Goal: Task Accomplishment & Management: Complete application form

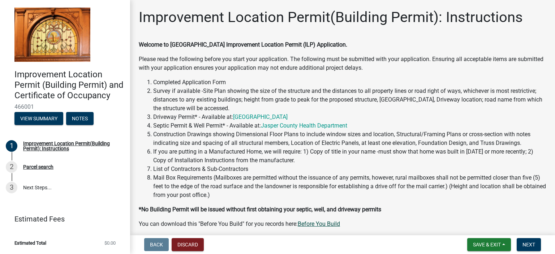
click at [319, 224] on link "Before You Build" at bounding box center [319, 223] width 42 height 7
click at [529, 245] on span "Next" at bounding box center [529, 245] width 13 height 6
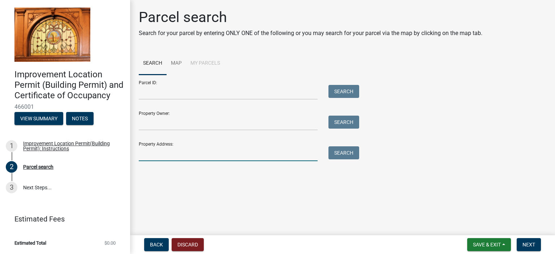
click at [170, 150] on input "Property Address:" at bounding box center [228, 153] width 179 height 15
click at [341, 151] on button "Search" at bounding box center [343, 152] width 31 height 13
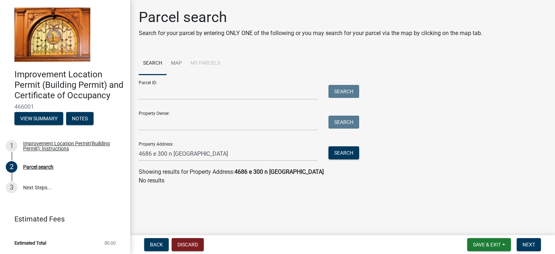
click at [301, 172] on div "Showing results for Property Address: [STREET_ADDRESS]" at bounding box center [343, 172] width 408 height 9
click at [203, 150] on input "4686 e 300 n [GEOGRAPHIC_DATA]" at bounding box center [228, 153] width 179 height 15
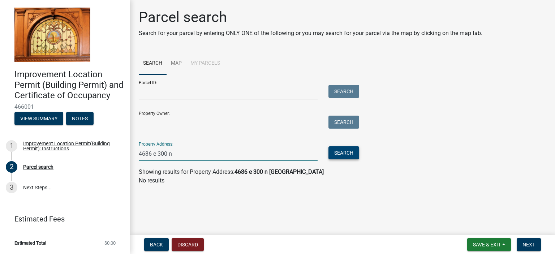
type input "4686 e 300 n"
click at [329, 155] on button "Search" at bounding box center [343, 152] width 31 height 13
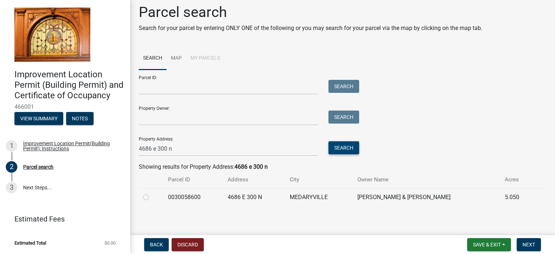
scroll to position [7, 0]
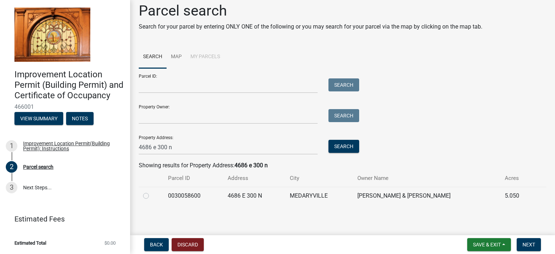
click at [152, 192] on label at bounding box center [152, 192] width 0 height 0
click at [152, 195] on input "radio" at bounding box center [154, 194] width 5 height 5
radio input "true"
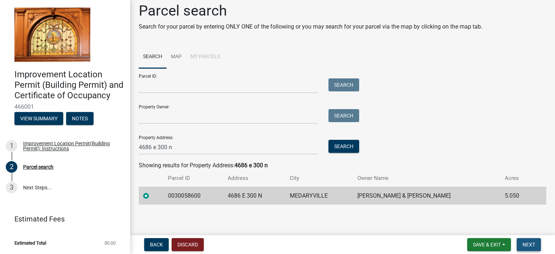
click at [531, 245] on span "Next" at bounding box center [529, 245] width 13 height 6
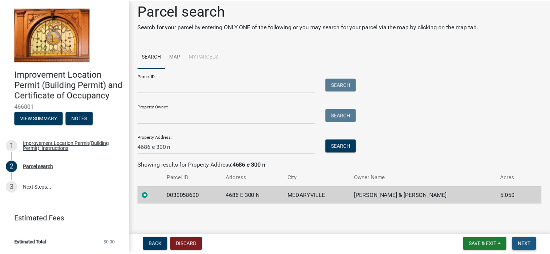
scroll to position [0, 0]
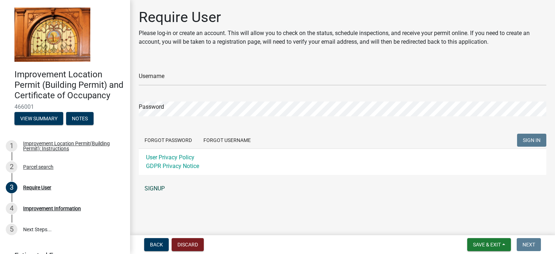
click at [157, 189] on link "SIGNUP" at bounding box center [343, 188] width 408 height 14
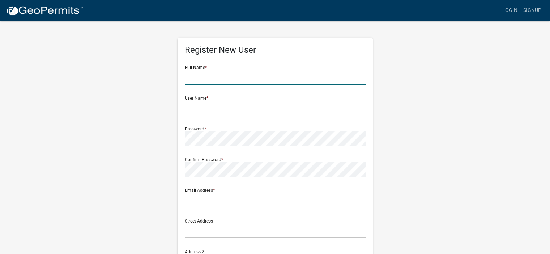
click at [224, 79] on input "text" at bounding box center [275, 77] width 181 height 15
type input "[PERSON_NAME]"
type input "[EMAIL_ADDRESS][DOMAIN_NAME]"
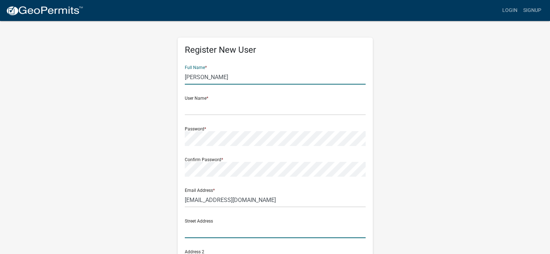
type input "4686 E 300 N"
type input "MEDARYVILLE"
type input "INDIANA"
type input "47957"
type input "2192040287"
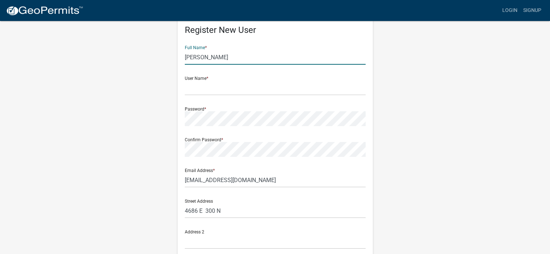
scroll to position [36, 0]
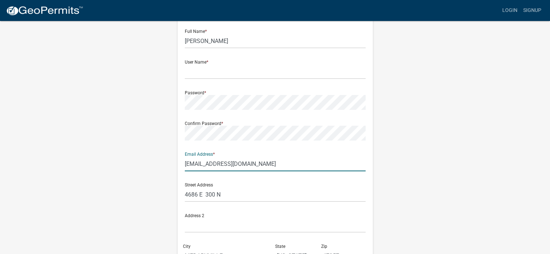
click at [257, 164] on input "[EMAIL_ADDRESS][DOMAIN_NAME]" at bounding box center [275, 163] width 181 height 15
type input "m"
type input "[EMAIL_ADDRESS][DOMAIN_NAME]"
click at [220, 68] on input "text" at bounding box center [275, 71] width 181 height 15
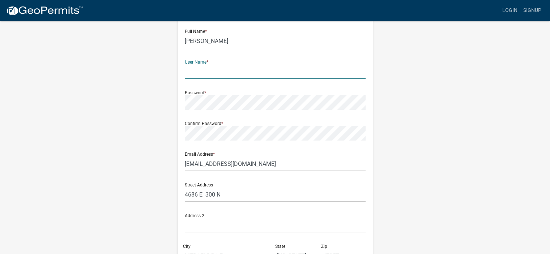
type input "oakstump6"
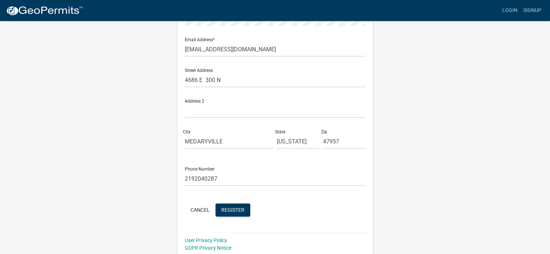
scroll to position [152, 0]
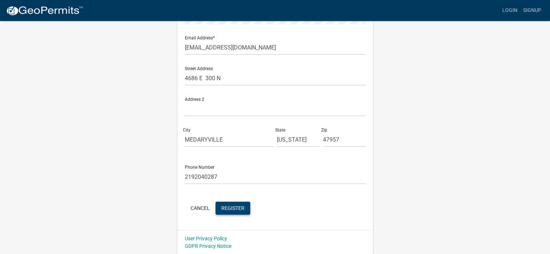
click at [232, 210] on span "Register" at bounding box center [232, 208] width 23 height 6
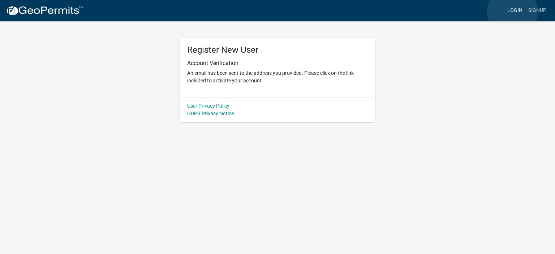
click at [512, 12] on link "Login" at bounding box center [514, 11] width 21 height 14
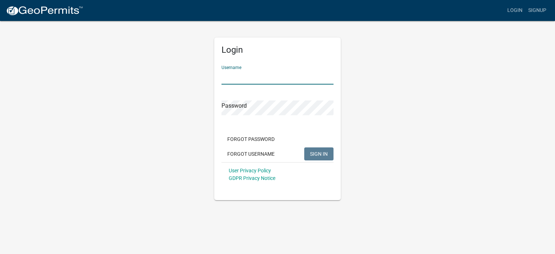
click at [225, 75] on input "Username" at bounding box center [278, 77] width 112 height 15
type input "oakstump6"
click at [317, 151] on span "SIGN IN" at bounding box center [319, 154] width 18 height 6
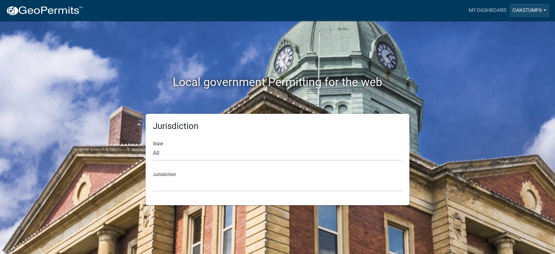
click at [519, 9] on link "oakstump6" at bounding box center [529, 11] width 40 height 14
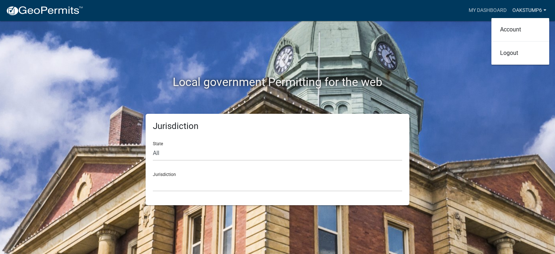
click at [521, 11] on link "oakstump6" at bounding box center [529, 11] width 40 height 14
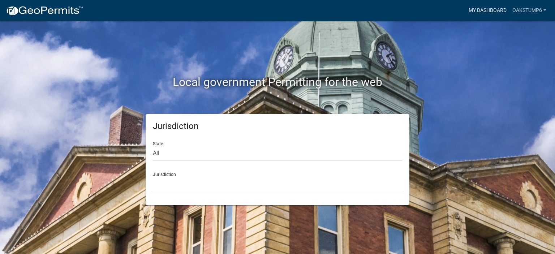
click at [498, 11] on link "My Dashboard" at bounding box center [488, 11] width 44 height 14
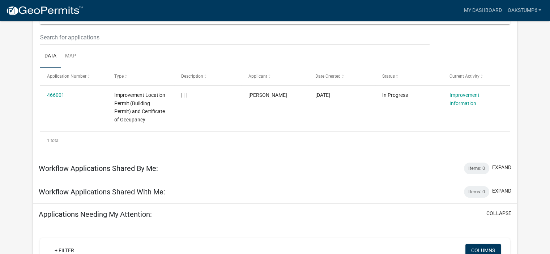
scroll to position [81, 0]
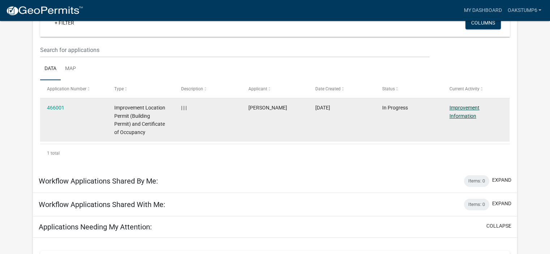
click at [455, 112] on link "Improvement Information" at bounding box center [464, 112] width 30 height 14
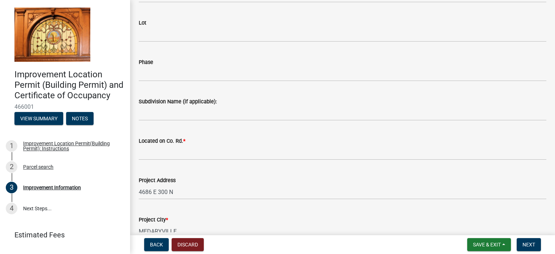
scroll to position [145, 0]
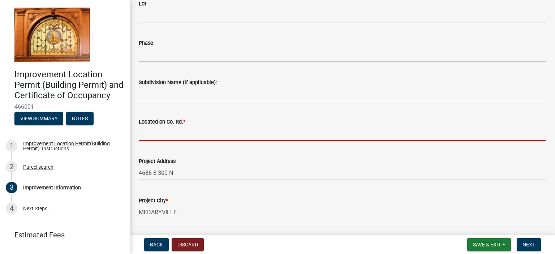
click at [182, 135] on input "Located on Co. Rd. *" at bounding box center [343, 133] width 408 height 15
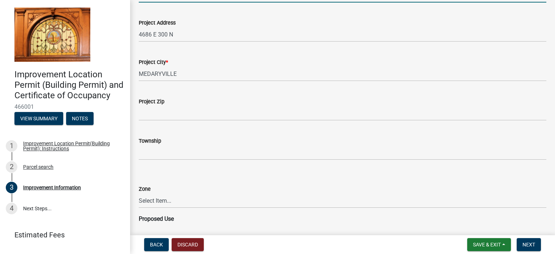
scroll to position [289, 0]
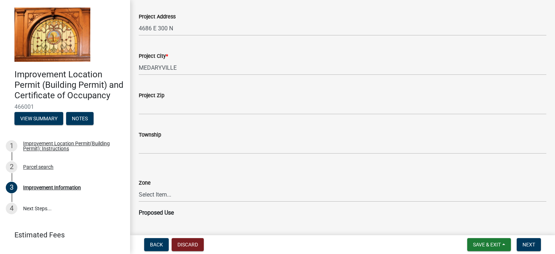
type input "300 N"
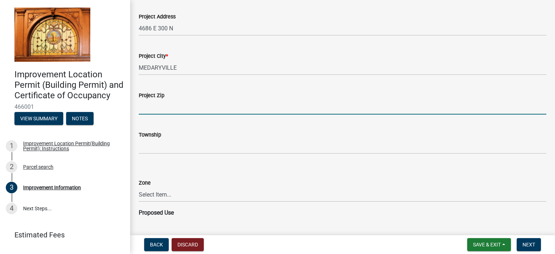
click at [178, 109] on input "Project Zip" at bounding box center [343, 107] width 408 height 15
click at [141, 107] on input "Project Zip" at bounding box center [343, 107] width 408 height 15
type input "47957"
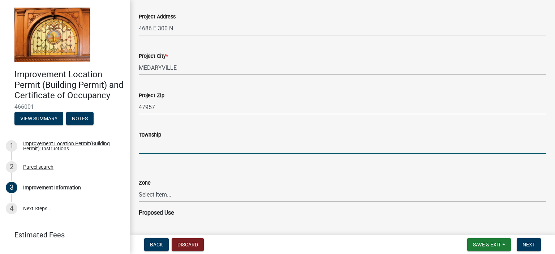
click at [151, 148] on input "Township" at bounding box center [343, 146] width 408 height 15
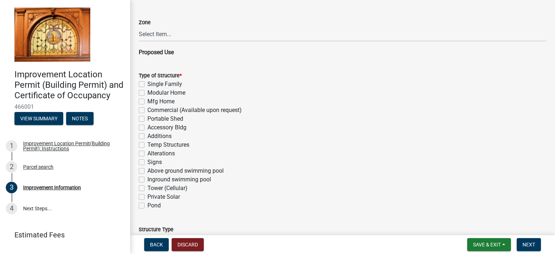
scroll to position [470, 0]
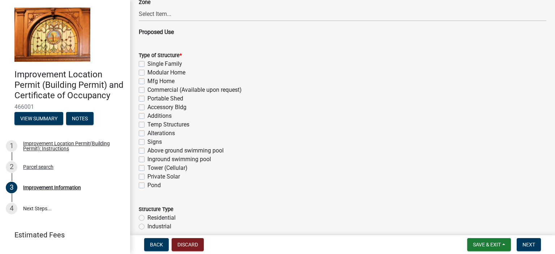
type input "[PERSON_NAME]"
click at [147, 133] on label "Alterations" at bounding box center [160, 133] width 27 height 9
click at [147, 133] on input "Alterations" at bounding box center [149, 131] width 5 height 5
checkbox input "true"
checkbox input "false"
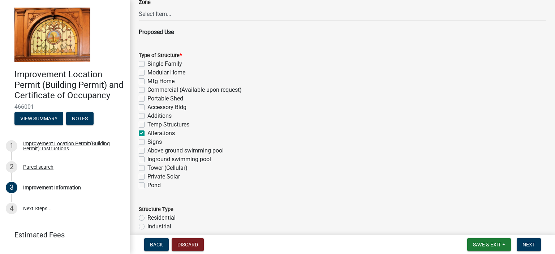
checkbox input "false"
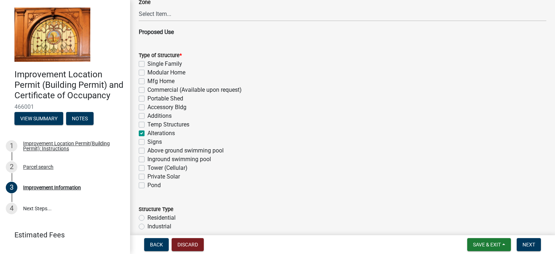
checkbox input "false"
checkbox input "true"
checkbox input "false"
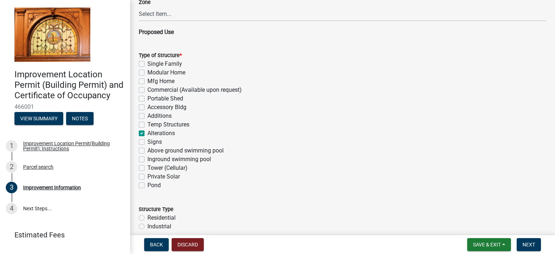
checkbox input "false"
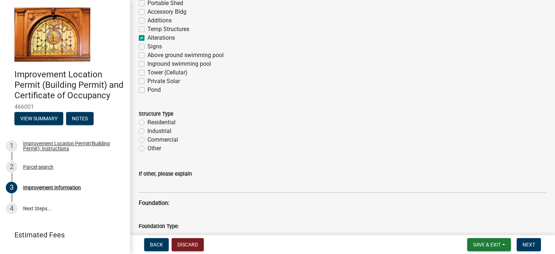
scroll to position [578, 0]
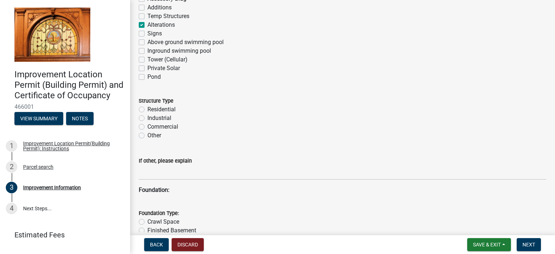
click at [147, 109] on label "Residential" at bounding box center [161, 109] width 28 height 9
click at [147, 109] on input "Residential" at bounding box center [149, 107] width 5 height 5
radio input "true"
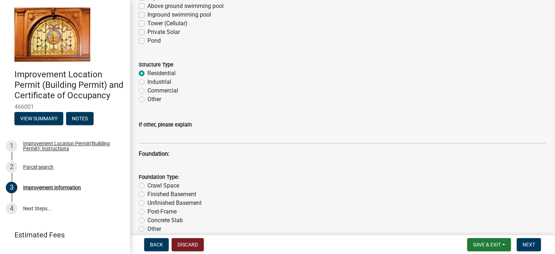
scroll to position [650, 0]
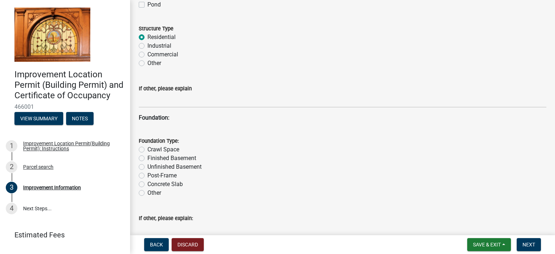
click at [147, 175] on label "Post-Frame" at bounding box center [161, 175] width 29 height 9
click at [147, 175] on input "Post-Frame" at bounding box center [149, 173] width 5 height 5
radio input "true"
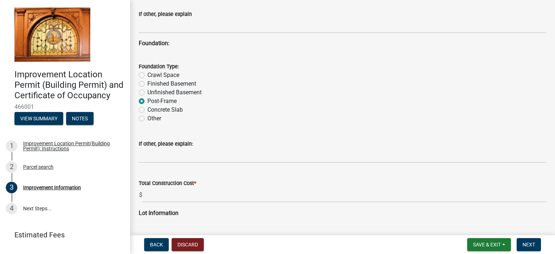
scroll to position [759, 0]
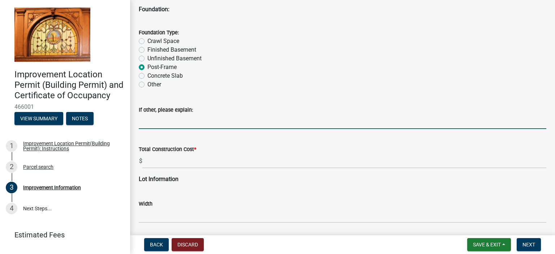
click at [172, 125] on input "If other, please explain:" at bounding box center [343, 121] width 408 height 15
type input "Enclosing an existing deck."
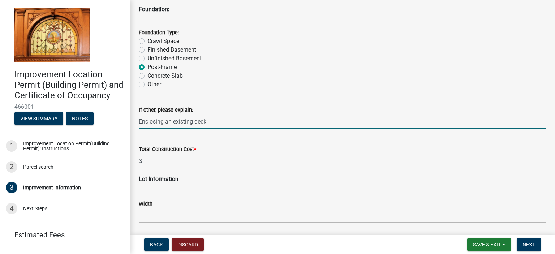
click at [149, 162] on input "text" at bounding box center [344, 161] width 404 height 15
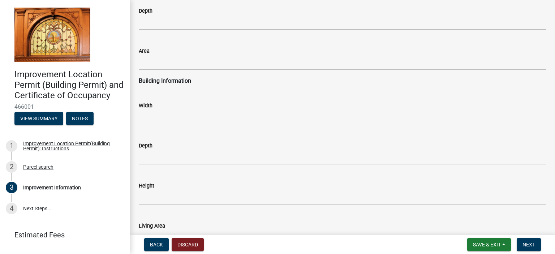
scroll to position [1012, 0]
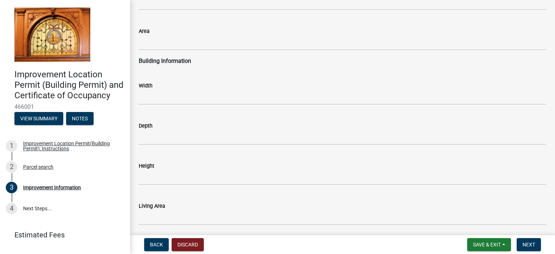
type input "20000"
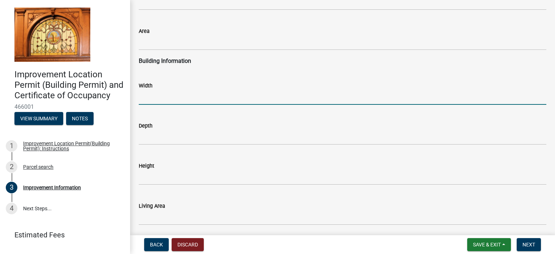
click at [168, 98] on input "text" at bounding box center [343, 97] width 408 height 15
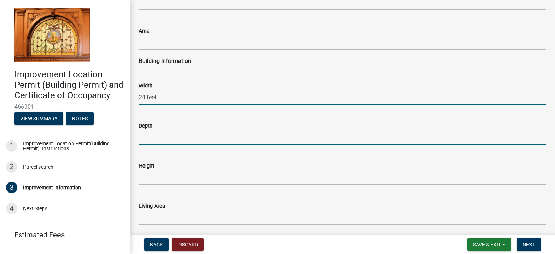
type input "24"
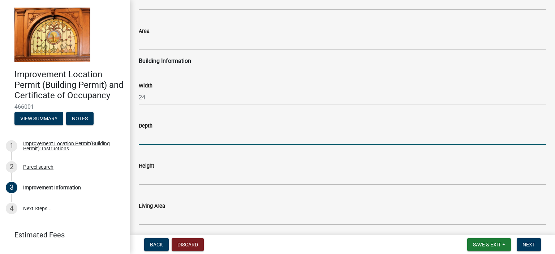
click at [171, 141] on input "text" at bounding box center [343, 137] width 408 height 15
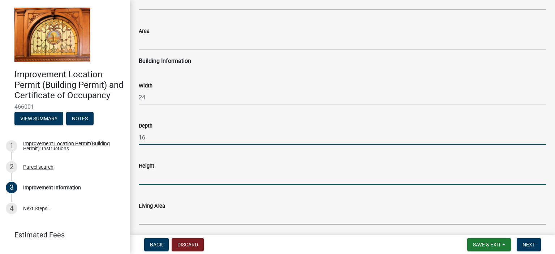
type input "16"
click at [160, 177] on input "text" at bounding box center [343, 177] width 408 height 15
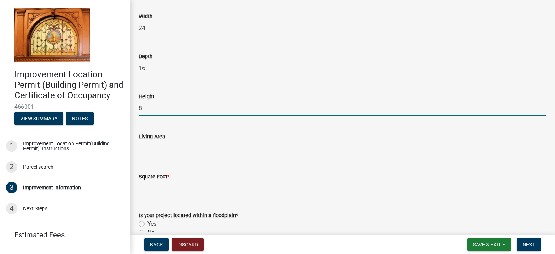
scroll to position [1120, 0]
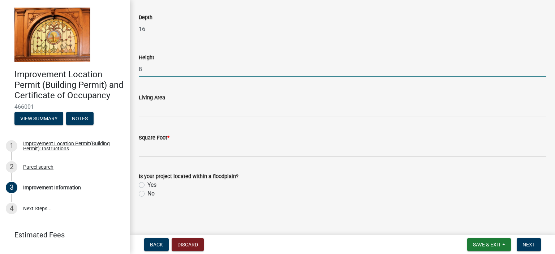
type input "8"
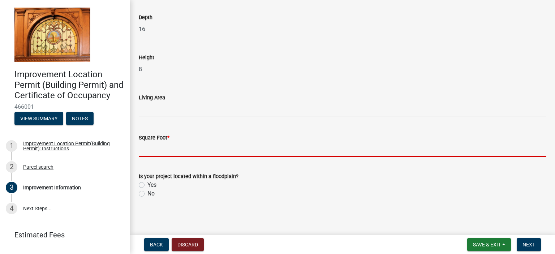
click at [177, 150] on input "text" at bounding box center [343, 149] width 408 height 15
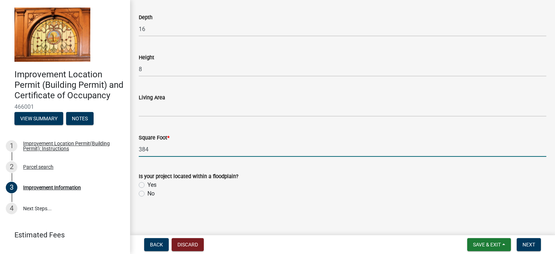
type input "384"
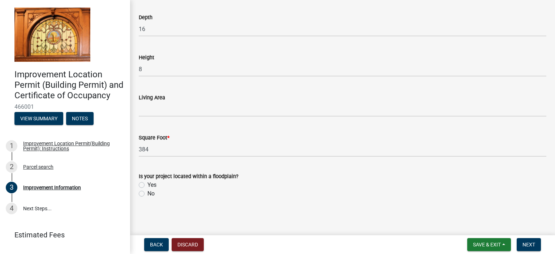
click at [147, 193] on label "No" at bounding box center [150, 193] width 7 height 9
click at [147, 193] on input "No" at bounding box center [149, 191] width 5 height 5
radio input "true"
click at [530, 246] on span "Next" at bounding box center [529, 245] width 13 height 6
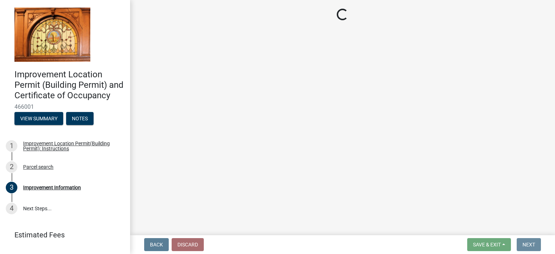
scroll to position [0, 0]
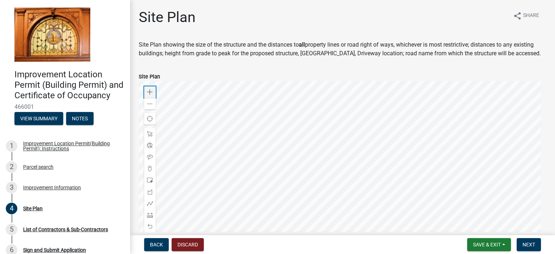
click at [153, 92] on div "Zoom in" at bounding box center [150, 92] width 12 height 12
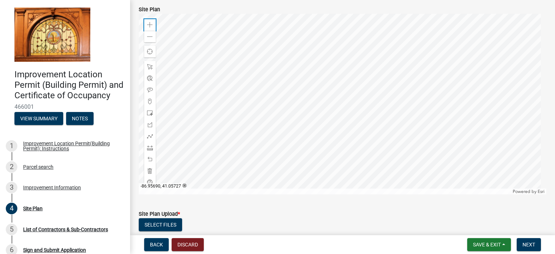
scroll to position [36, 0]
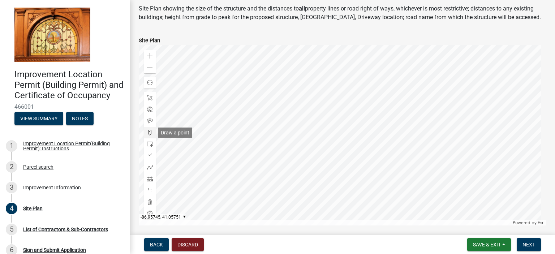
click at [149, 133] on span at bounding box center [150, 133] width 6 height 6
click at [397, 141] on div at bounding box center [343, 135] width 408 height 181
click at [399, 128] on div at bounding box center [343, 135] width 408 height 181
click at [422, 127] on div at bounding box center [343, 135] width 408 height 181
click at [424, 139] on div at bounding box center [343, 135] width 408 height 181
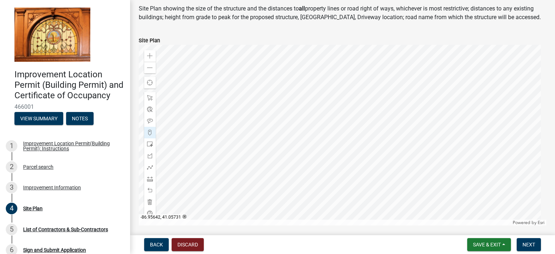
click at [398, 139] on div at bounding box center [343, 135] width 408 height 181
click at [151, 192] on span at bounding box center [150, 191] width 6 height 6
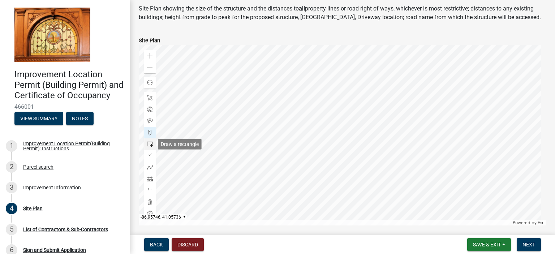
click at [151, 144] on span at bounding box center [150, 144] width 6 height 6
click at [397, 141] on div at bounding box center [343, 135] width 408 height 181
click at [422, 124] on div at bounding box center [343, 135] width 408 height 181
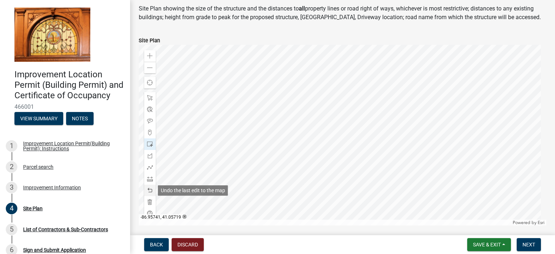
click at [149, 190] on span at bounding box center [150, 191] width 6 height 6
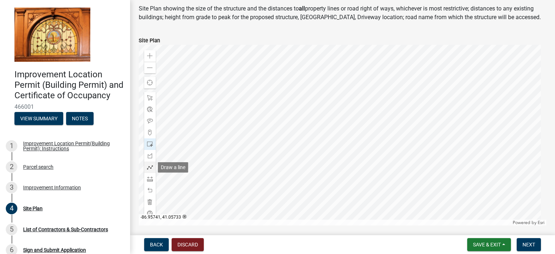
click at [148, 166] on span at bounding box center [150, 167] width 6 height 6
click at [397, 140] on div at bounding box center [343, 135] width 408 height 181
click at [398, 126] on div at bounding box center [343, 135] width 408 height 181
click at [423, 127] on div at bounding box center [343, 135] width 408 height 181
click at [424, 140] on div at bounding box center [343, 135] width 408 height 181
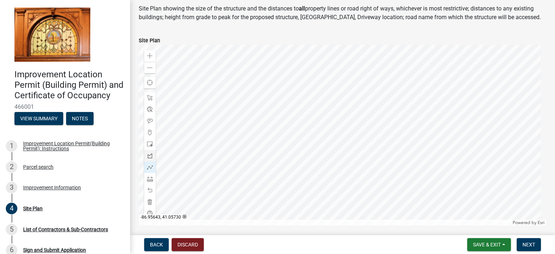
click at [397, 141] on div at bounding box center [343, 135] width 408 height 181
click at [528, 244] on span "Next" at bounding box center [529, 245] width 13 height 6
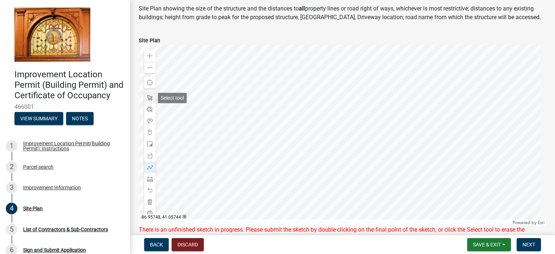
click at [150, 98] on span at bounding box center [150, 98] width 6 height 6
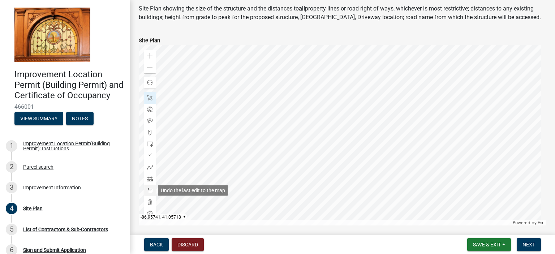
click at [149, 189] on span at bounding box center [150, 191] width 6 height 6
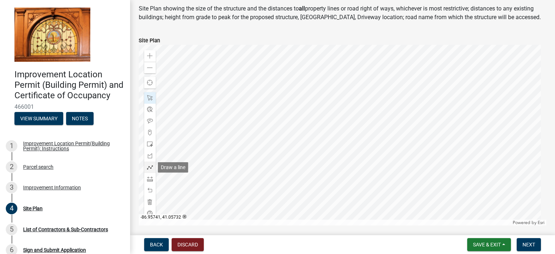
click at [151, 165] on span at bounding box center [150, 167] width 6 height 6
click at [397, 140] on div at bounding box center [343, 135] width 408 height 181
click at [397, 126] on div at bounding box center [343, 135] width 408 height 181
click at [424, 126] on div at bounding box center [343, 135] width 408 height 181
click at [424, 141] on div at bounding box center [343, 135] width 408 height 181
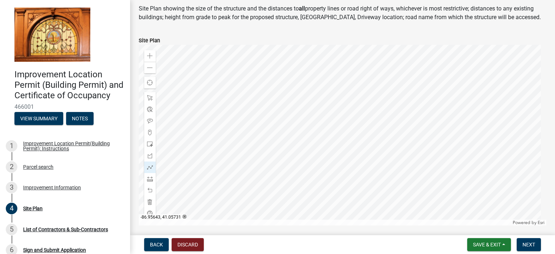
click at [396, 140] on div at bounding box center [343, 135] width 408 height 181
click at [397, 140] on div at bounding box center [343, 135] width 408 height 181
click at [528, 244] on span "Next" at bounding box center [529, 245] width 13 height 6
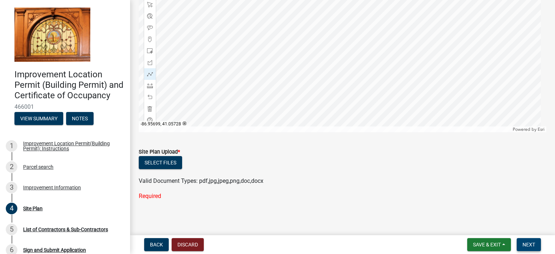
scroll to position [132, 0]
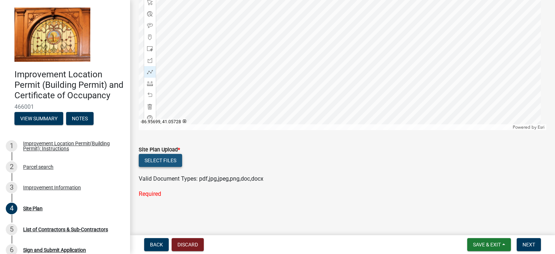
click at [166, 161] on button "Select files" at bounding box center [160, 160] width 43 height 13
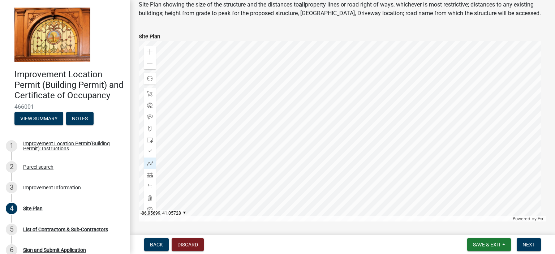
scroll to position [23, 0]
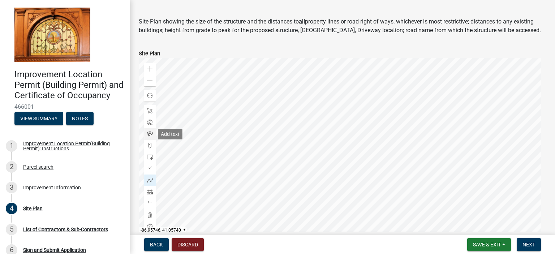
click at [149, 134] on span at bounding box center [150, 134] width 6 height 6
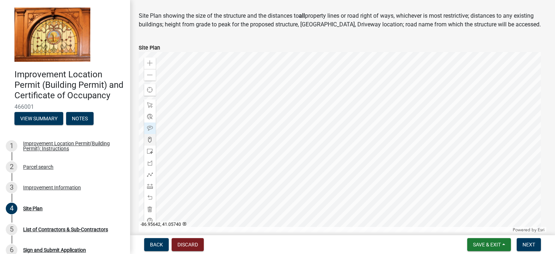
click at [398, 117] on div at bounding box center [343, 142] width 408 height 181
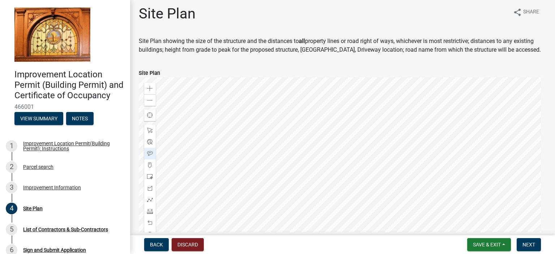
scroll to position [0, 0]
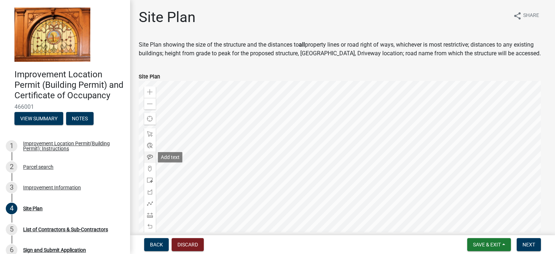
click at [151, 159] on span at bounding box center [150, 157] width 6 height 6
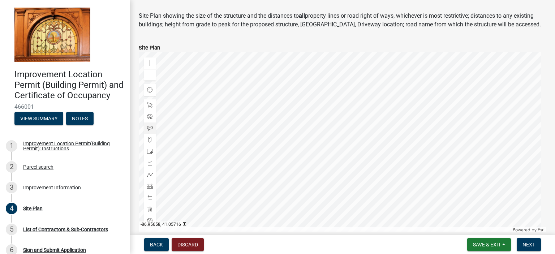
scroll to position [65, 0]
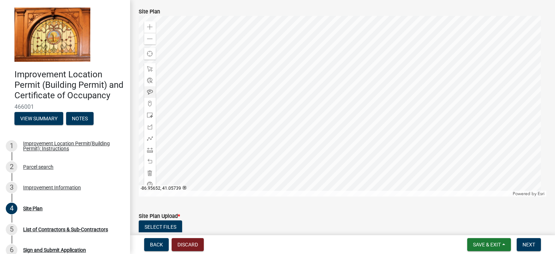
click at [374, 84] on div at bounding box center [343, 106] width 408 height 181
click at [365, 70] on div at bounding box center [343, 106] width 408 height 181
click at [153, 162] on div at bounding box center [150, 162] width 12 height 12
click at [150, 90] on span at bounding box center [150, 92] width 6 height 6
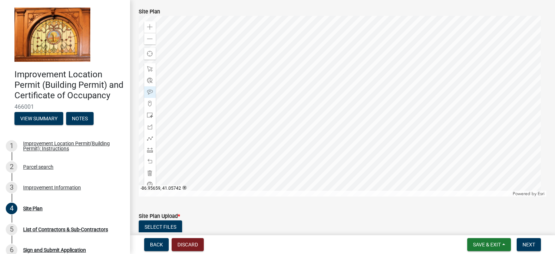
click at [348, 69] on div at bounding box center [343, 106] width 408 height 181
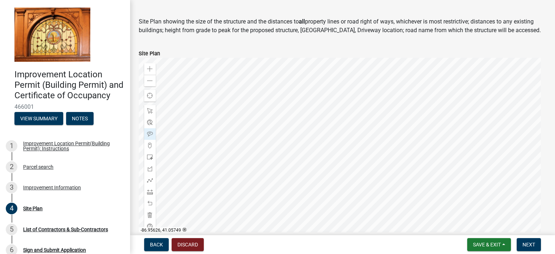
scroll to position [0, 0]
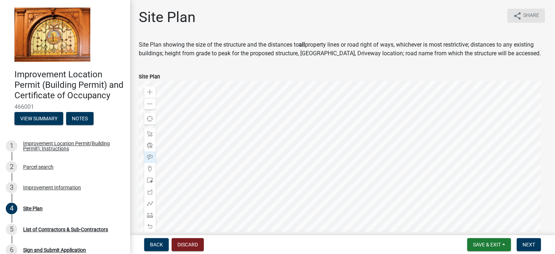
click at [523, 16] on span "Share" at bounding box center [531, 16] width 16 height 9
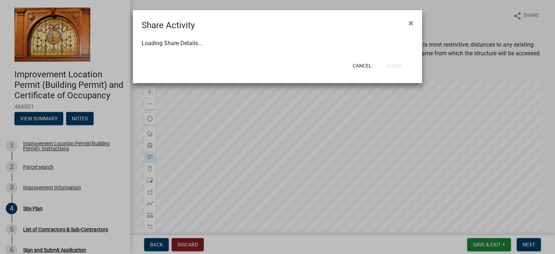
select select "1"
select select "0"
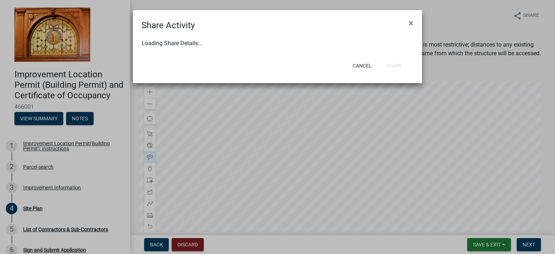
select select "0"
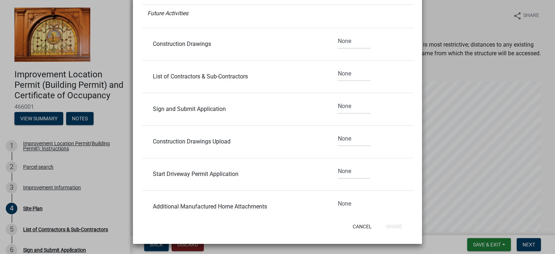
scroll to position [397, 0]
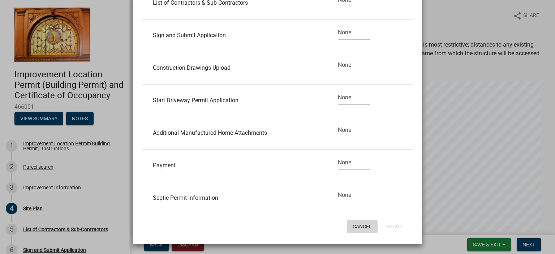
click at [360, 227] on button "Cancel" at bounding box center [362, 226] width 31 height 13
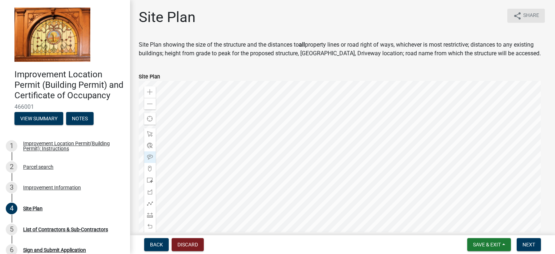
scroll to position [0, 0]
click at [523, 17] on span "Share" at bounding box center [531, 16] width 16 height 9
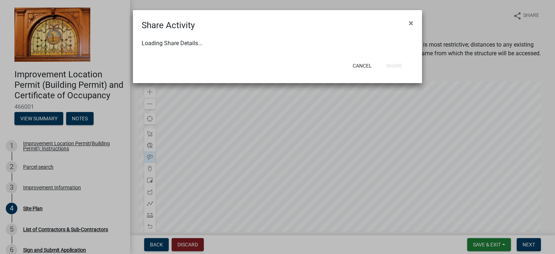
select select "1"
select select "0"
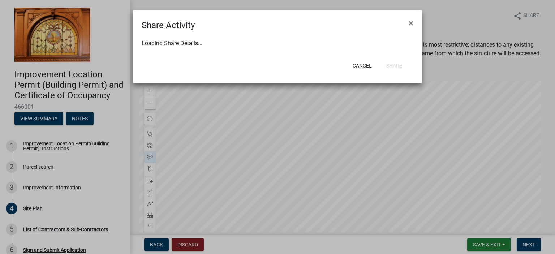
select select "0"
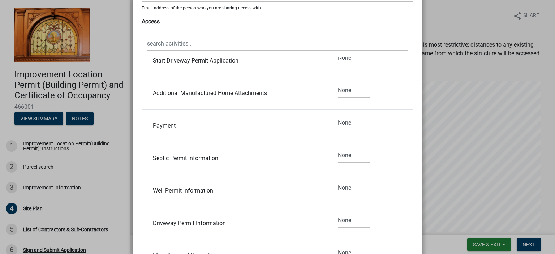
scroll to position [173, 0]
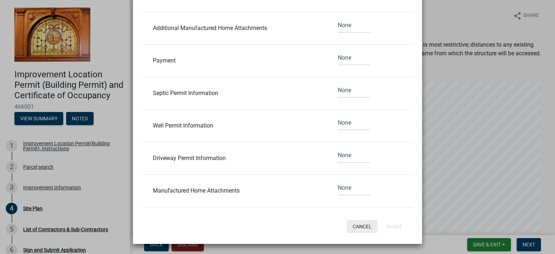
click at [360, 227] on button "Cancel" at bounding box center [362, 226] width 31 height 13
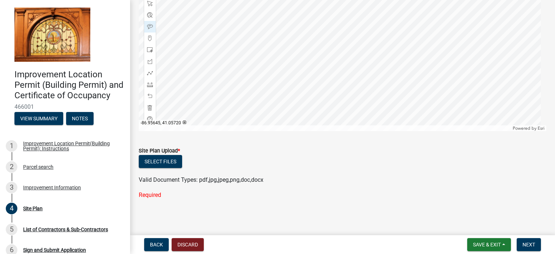
scroll to position [132, 0]
click at [520, 243] on button "Next" at bounding box center [529, 244] width 24 height 13
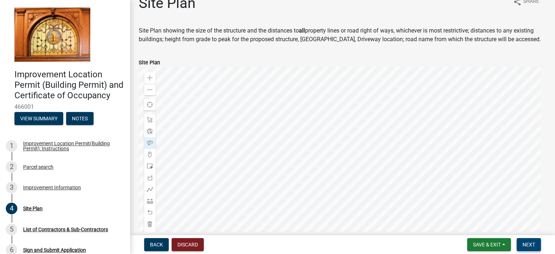
scroll to position [0, 0]
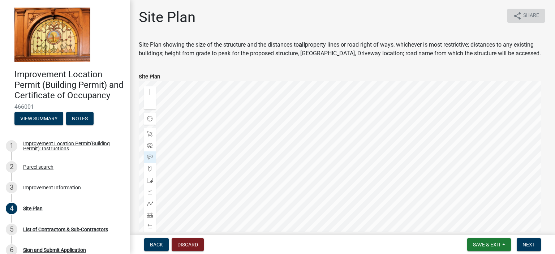
click at [516, 17] on button "share Share" at bounding box center [526, 16] width 38 height 14
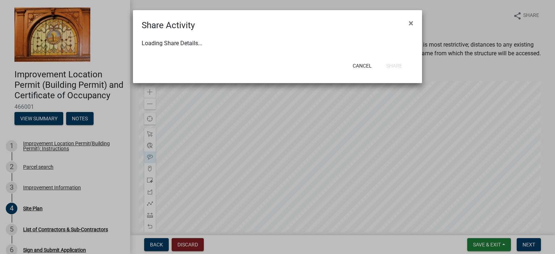
select select "1"
select select "0"
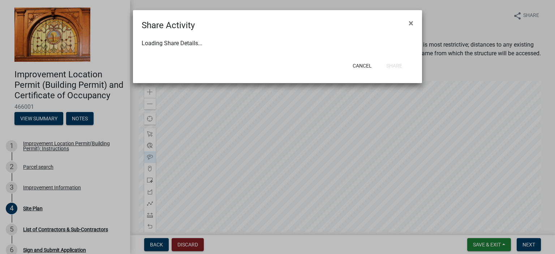
select select "0"
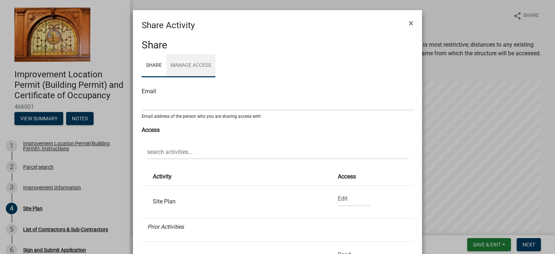
click at [199, 63] on link "Manage Access" at bounding box center [190, 65] width 49 height 23
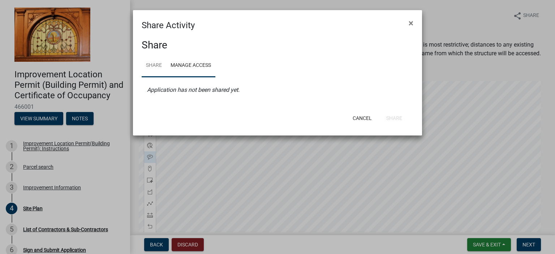
click at [161, 62] on link "Share" at bounding box center [154, 65] width 25 height 23
select select "1"
select select "0"
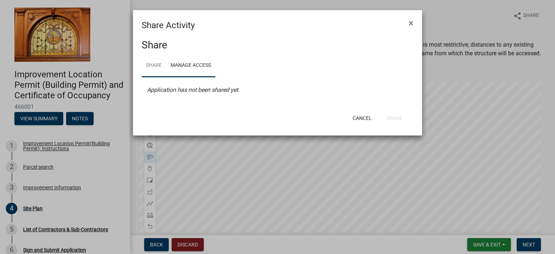
select select "0"
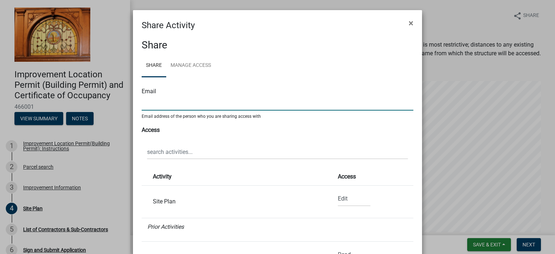
click at [161, 102] on input "text" at bounding box center [278, 103] width 272 height 15
type input "[EMAIL_ADDRESS][DOMAIN_NAME]"
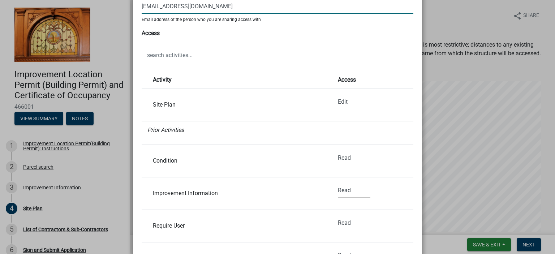
scroll to position [173, 0]
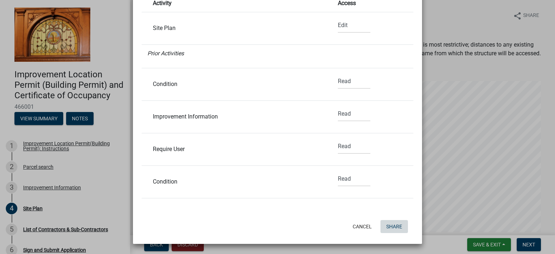
click at [397, 227] on button "Share" at bounding box center [393, 226] width 27 height 13
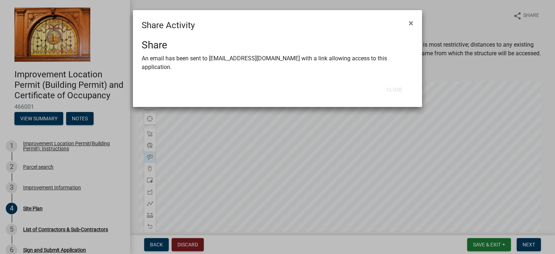
click at [463, 144] on ngb-modal-window "Share Activity × Share An email has been sent to [EMAIL_ADDRESS][DOMAIN_NAME] w…" at bounding box center [277, 127] width 555 height 254
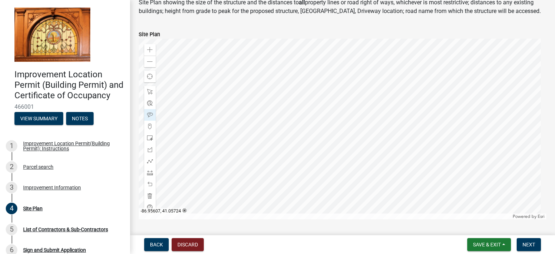
scroll to position [23, 0]
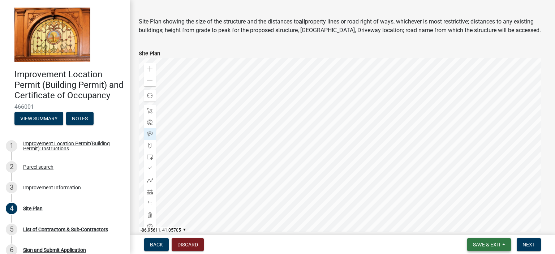
click at [491, 245] on span "Save & Exit" at bounding box center [487, 245] width 28 height 6
click at [468, 208] on button "Save" at bounding box center [482, 208] width 58 height 17
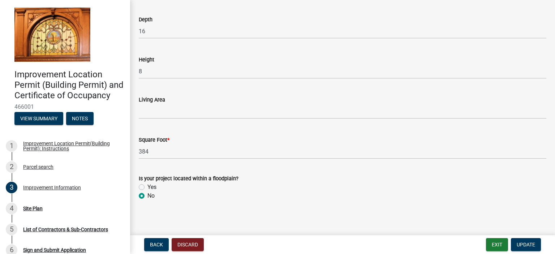
scroll to position [1120, 0]
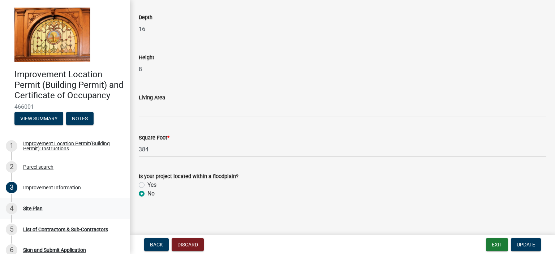
click at [40, 211] on div "Site Plan" at bounding box center [33, 208] width 20 height 5
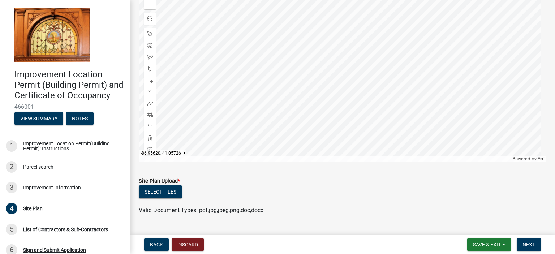
scroll to position [117, 0]
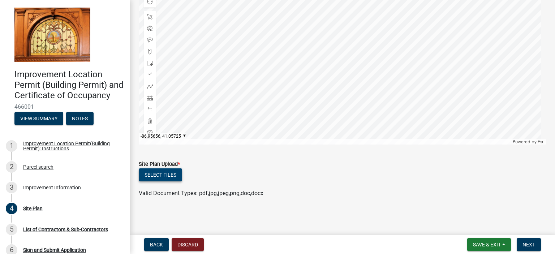
click at [173, 176] on button "Select files" at bounding box center [160, 174] width 43 height 13
click at [529, 242] on span "Next" at bounding box center [529, 245] width 13 height 6
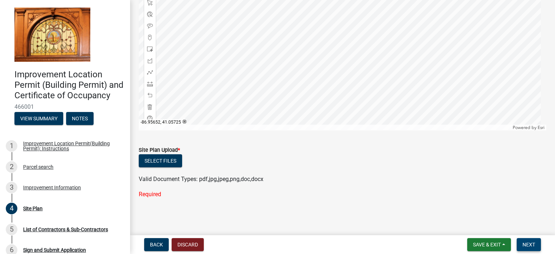
scroll to position [132, 0]
click at [80, 232] on div "List of Contractors & Sub-Contractors" at bounding box center [65, 229] width 85 height 5
click at [75, 232] on div "List of Contractors & Sub-Contractors" at bounding box center [65, 229] width 85 height 5
click at [149, 162] on button "Select files" at bounding box center [160, 160] width 43 height 13
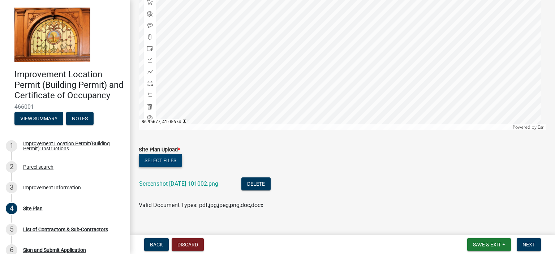
scroll to position [143, 0]
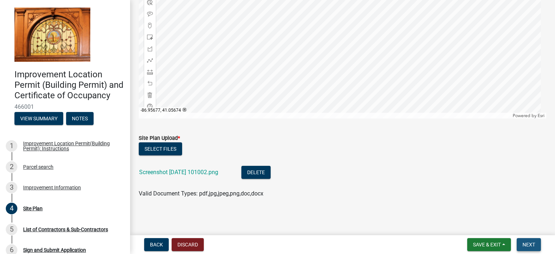
click at [536, 244] on button "Next" at bounding box center [529, 244] width 24 height 13
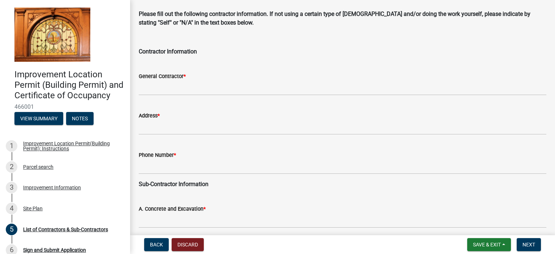
scroll to position [0, 0]
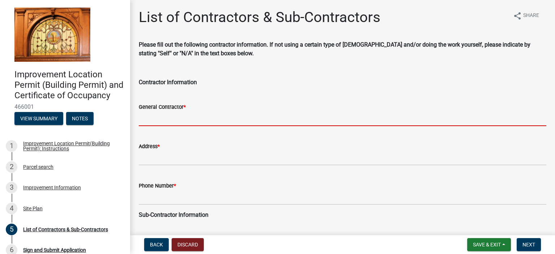
click at [207, 116] on input "General Contractor *" at bounding box center [343, 118] width 408 height 15
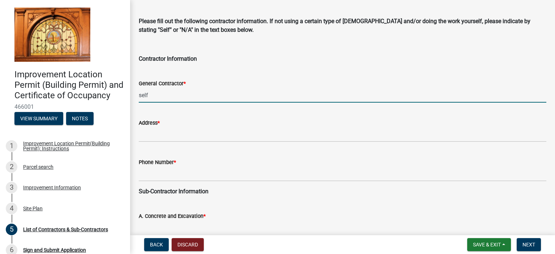
scroll to position [36, 0]
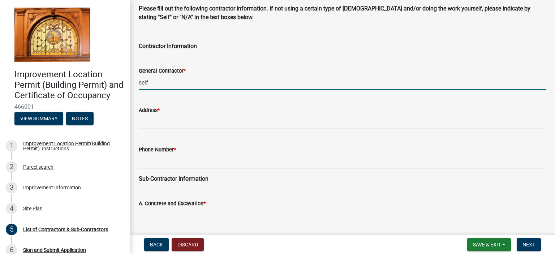
type input "self"
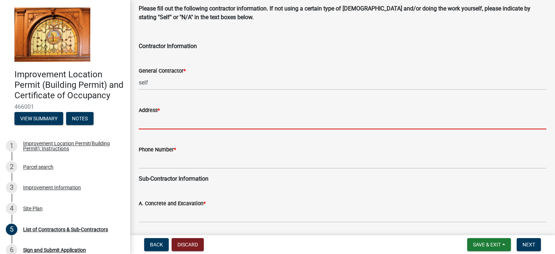
click at [178, 121] on input "Address *" at bounding box center [343, 122] width 408 height 15
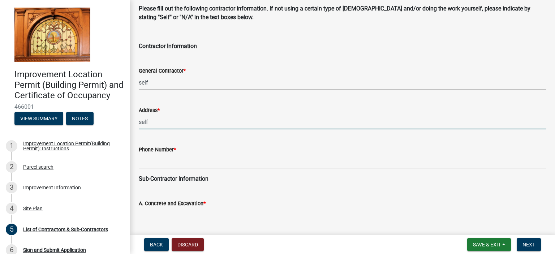
type input "self"
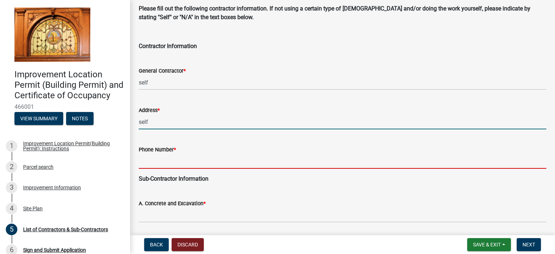
click at [179, 161] on input "Phone Number *" at bounding box center [343, 161] width 408 height 15
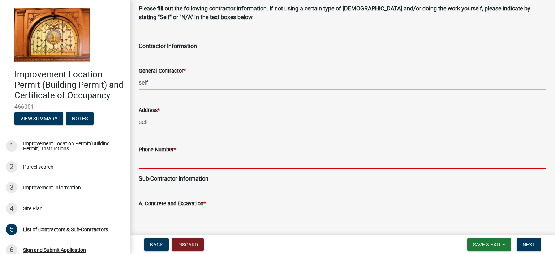
type input "2192040287"
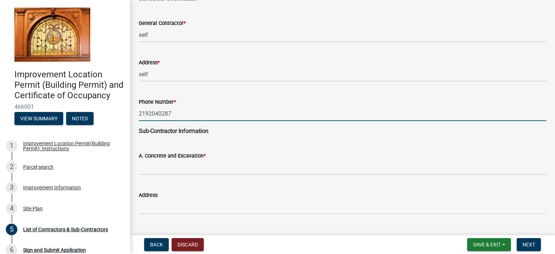
scroll to position [108, 0]
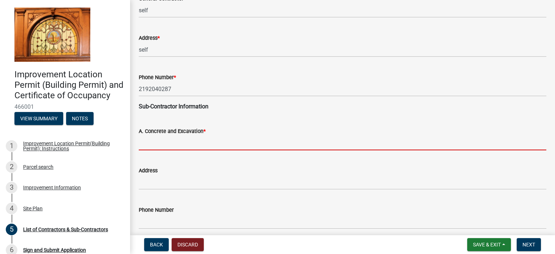
click at [168, 144] on input "A. Concrete and Excavation *" at bounding box center [343, 143] width 408 height 15
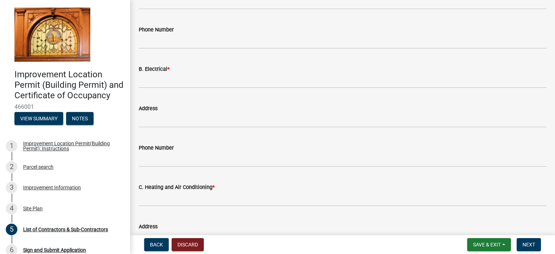
scroll to position [289, 0]
type input "self"
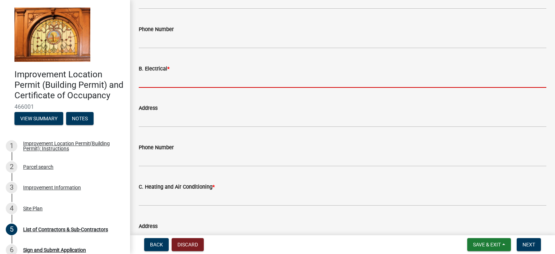
click at [194, 79] on input "B. Electrical *" at bounding box center [343, 80] width 408 height 15
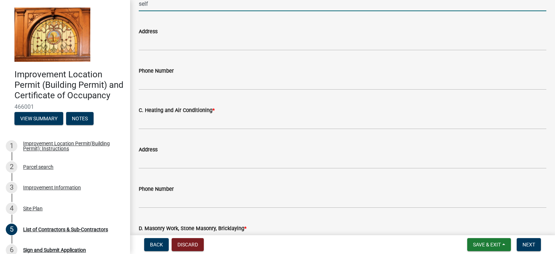
scroll to position [397, 0]
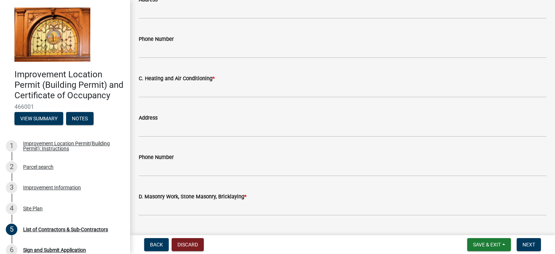
type input "self"
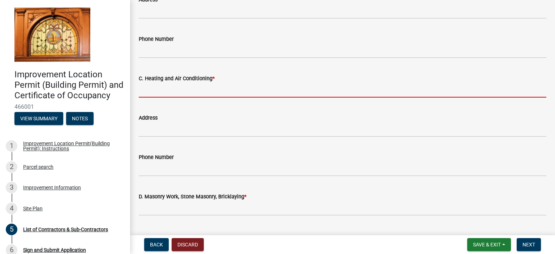
click at [198, 91] on input "C. Heating and Air Conditioning *" at bounding box center [343, 90] width 408 height 15
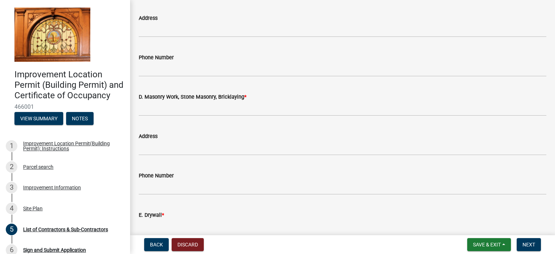
scroll to position [506, 0]
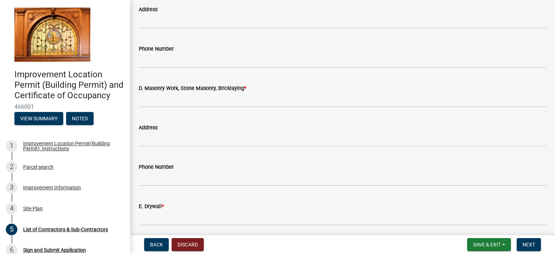
type input "self"
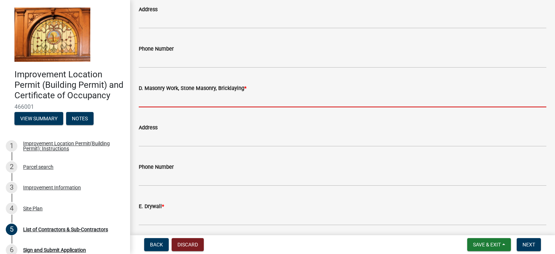
click at [179, 105] on input "D. Masonry Work, Stone Masonry, Bricklaying *" at bounding box center [343, 100] width 408 height 15
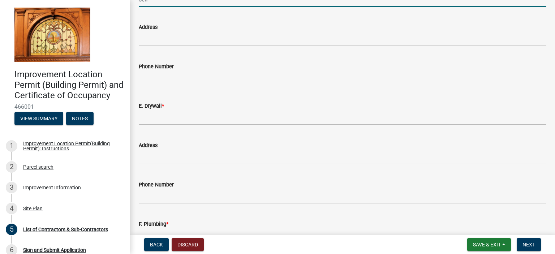
scroll to position [552, 0]
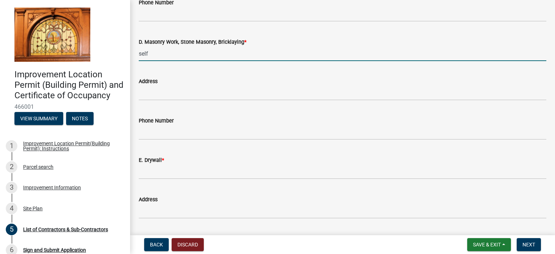
type input "self"
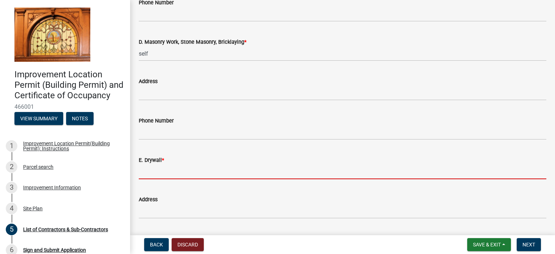
click at [176, 176] on input "E. Drywall *" at bounding box center [343, 171] width 408 height 15
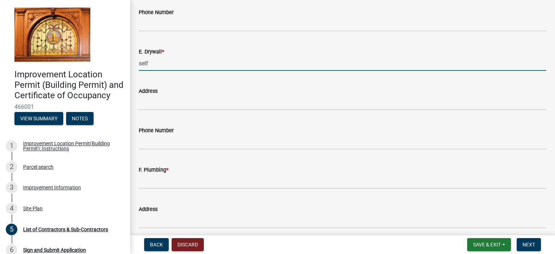
scroll to position [697, 0]
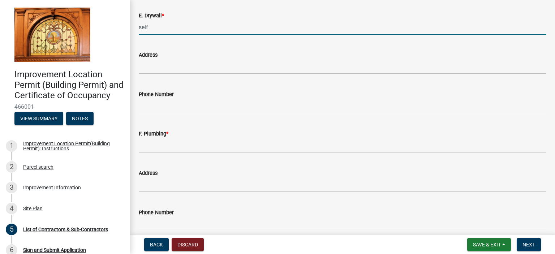
type input "self"
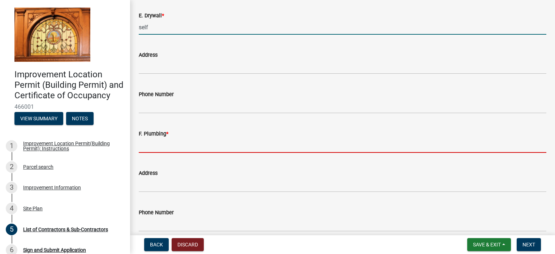
click at [167, 145] on input "F. Plumbing *" at bounding box center [343, 145] width 408 height 15
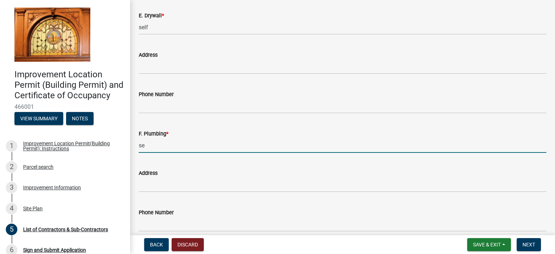
type input "s"
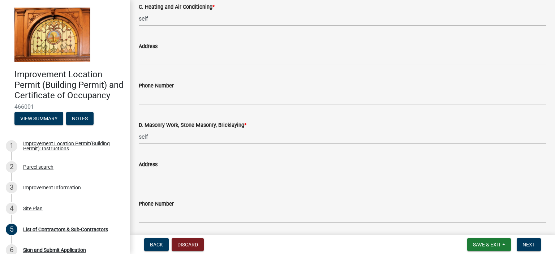
scroll to position [470, 0]
type input "na"
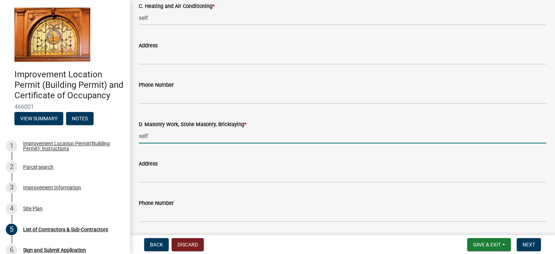
click at [155, 138] on input "self" at bounding box center [343, 136] width 408 height 15
type input "s"
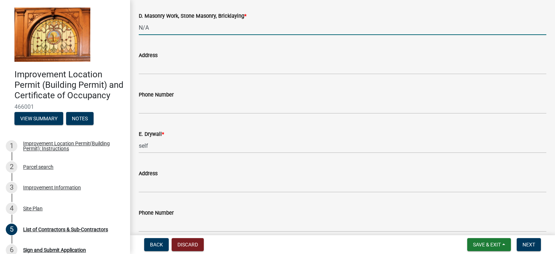
scroll to position [650, 0]
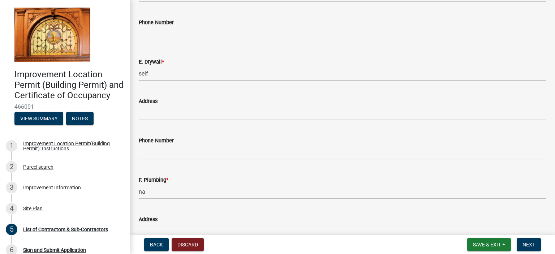
type input "N/A"
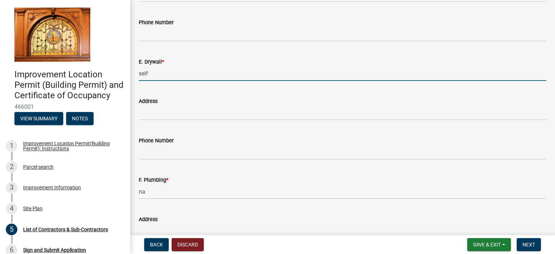
click at [152, 74] on input "self" at bounding box center [343, 73] width 408 height 15
type input "s"
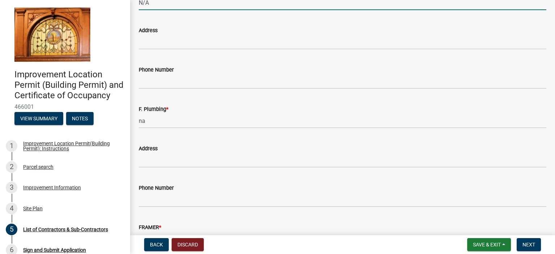
scroll to position [723, 0]
type input "N/A"
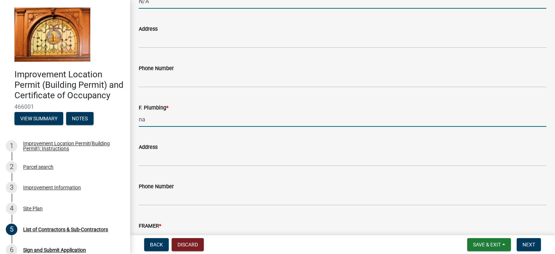
click at [149, 124] on input "na" at bounding box center [343, 119] width 408 height 15
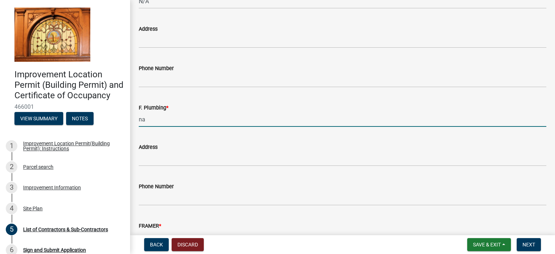
type input "n"
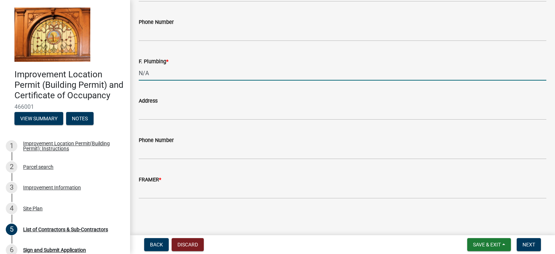
type input "N/A"
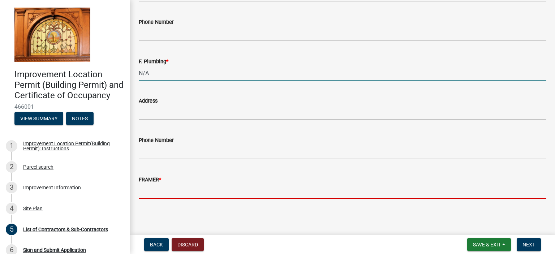
click at [154, 189] on input "FRAMER *" at bounding box center [343, 191] width 408 height 15
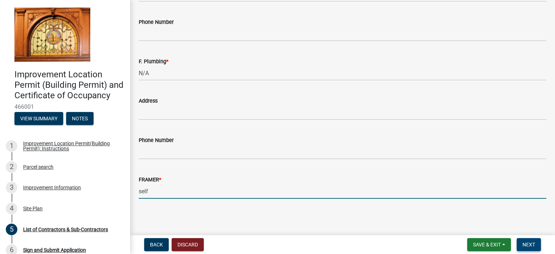
type input "self"
click at [528, 245] on span "Next" at bounding box center [529, 245] width 13 height 6
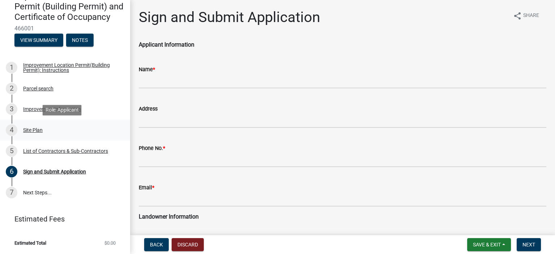
scroll to position [89, 0]
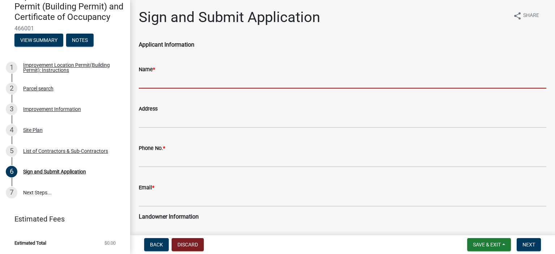
click at [185, 82] on input "Name *" at bounding box center [343, 81] width 408 height 15
type input "[PERSON_NAME]"
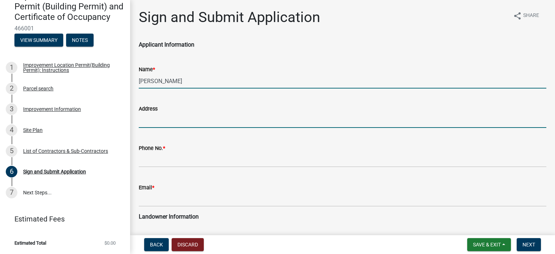
type input "4686 E 300 N"
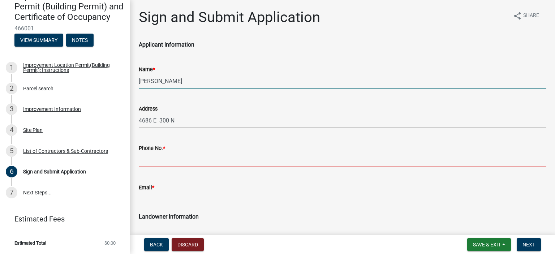
type input "2192040287"
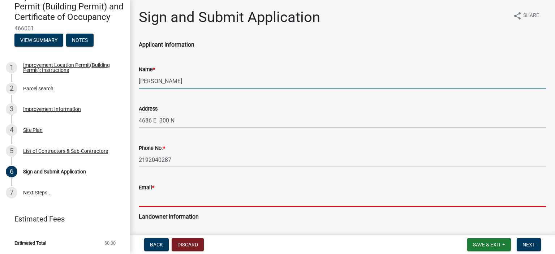
type input "[EMAIL_ADDRESS][DOMAIN_NAME]"
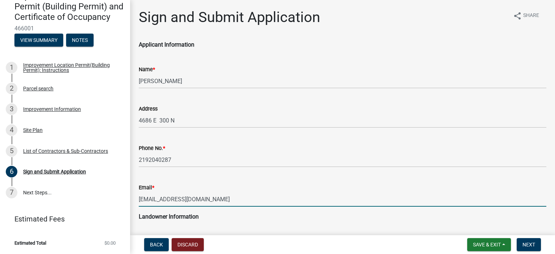
drag, startPoint x: 207, startPoint y: 199, endPoint x: 139, endPoint y: 200, distance: 68.3
click at [139, 200] on input "[EMAIL_ADDRESS][DOMAIN_NAME]" at bounding box center [343, 199] width 408 height 15
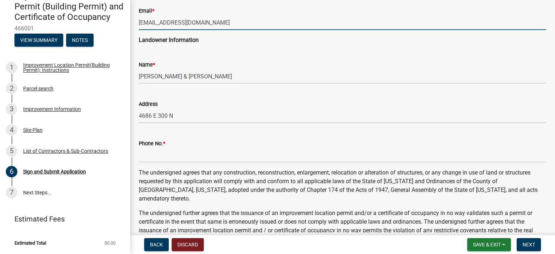
scroll to position [181, 0]
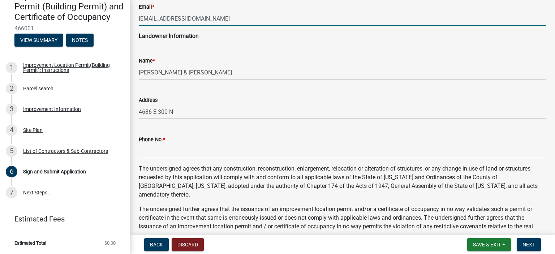
type input "[EMAIL_ADDRESS][DOMAIN_NAME]"
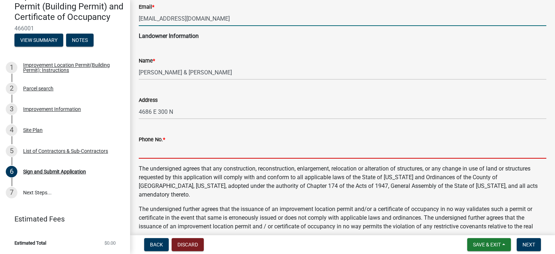
drag, startPoint x: 175, startPoint y: 152, endPoint x: 182, endPoint y: 152, distance: 6.9
click at [175, 152] on input "Phone No. *" at bounding box center [343, 151] width 408 height 15
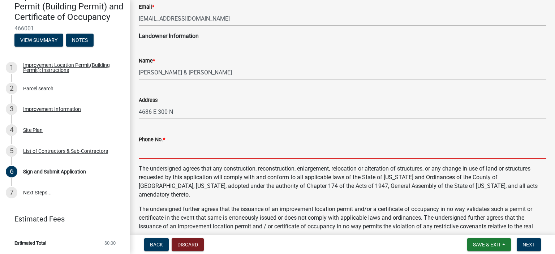
type input "2192040287"
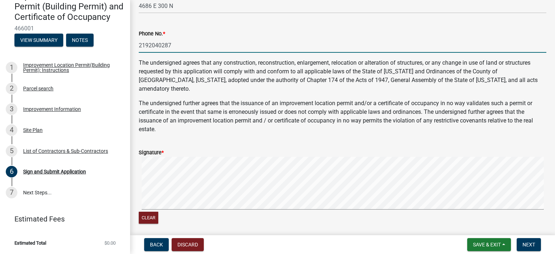
scroll to position [344, 0]
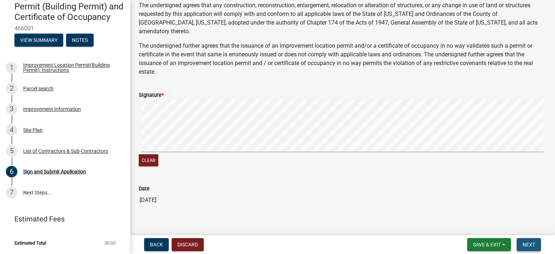
click at [522, 245] on button "Next" at bounding box center [529, 244] width 24 height 13
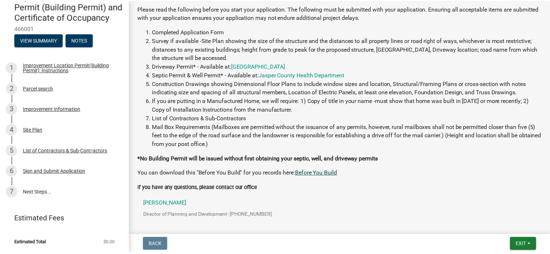
scroll to position [162, 0]
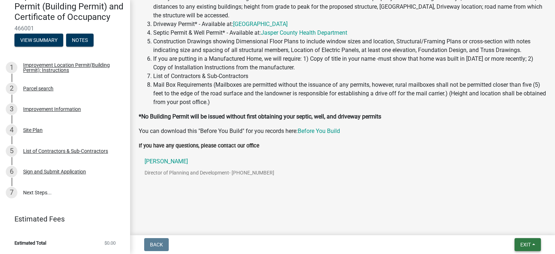
click at [530, 245] on span "Exit" at bounding box center [525, 245] width 10 height 6
click at [499, 225] on button "Save & Exit" at bounding box center [512, 225] width 58 height 17
